Goal: Find specific page/section: Find specific page/section

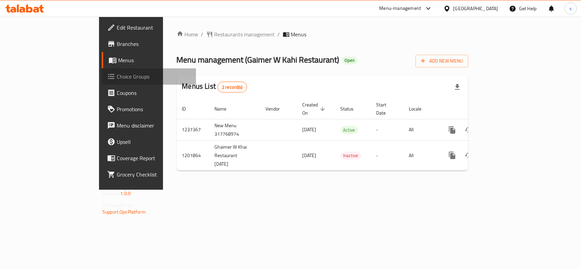
click at [117, 79] on span "Choice Groups" at bounding box center [154, 76] width 74 height 8
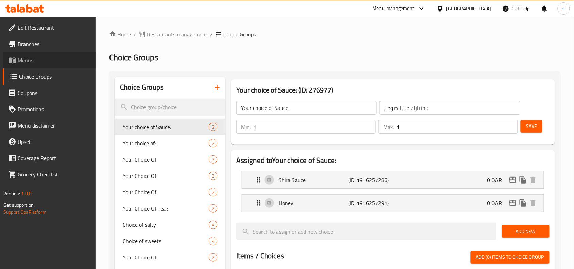
click at [54, 59] on span "Menus" at bounding box center [54, 60] width 73 height 8
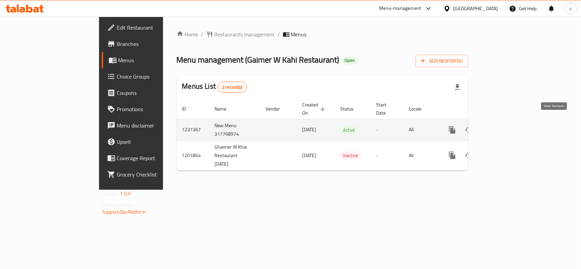
click at [505, 126] on icon "enhanced table" at bounding box center [501, 130] width 8 height 8
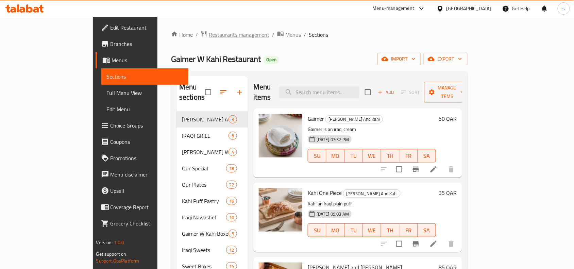
click at [209, 35] on span "Restaurants management" at bounding box center [239, 35] width 61 height 8
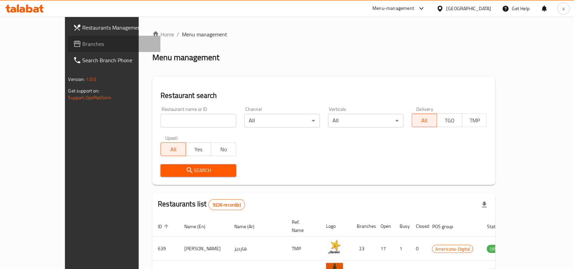
click at [83, 43] on span "Branches" at bounding box center [119, 44] width 73 height 8
